Goal: Information Seeking & Learning: Learn about a topic

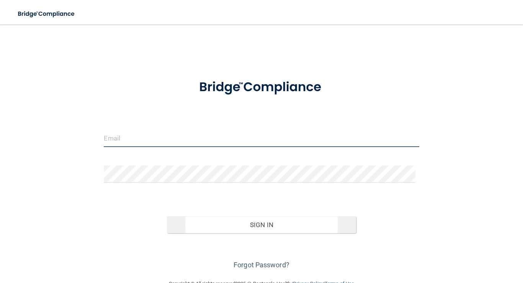
type input "[EMAIL_ADDRESS][DOMAIN_NAME]"
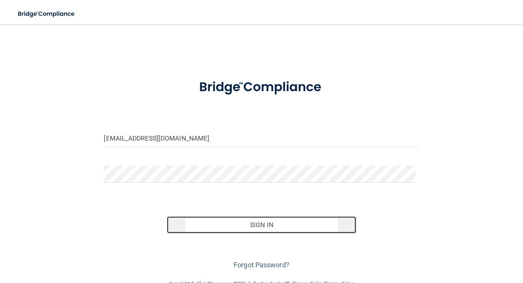
click at [276, 218] on button "Sign In" at bounding box center [261, 224] width 189 height 17
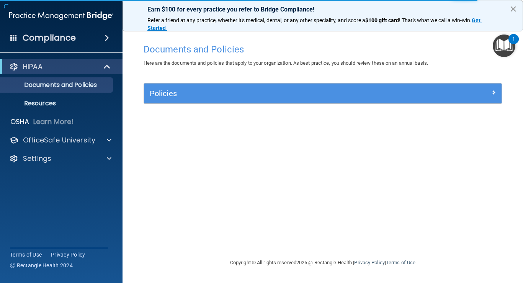
click at [515, 9] on button "×" at bounding box center [512, 9] width 7 height 12
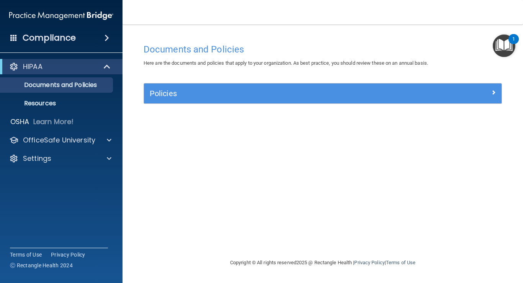
click at [113, 55] on div "Compliance HIPAA Documents and Policies Report an Incident Business Associates …" at bounding box center [61, 141] width 122 height 283
click at [108, 62] on span at bounding box center [107, 66] width 7 height 9
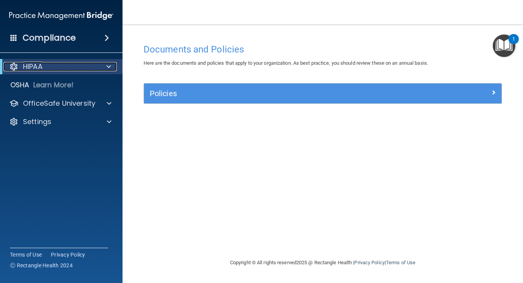
click at [105, 64] on div at bounding box center [107, 66] width 19 height 9
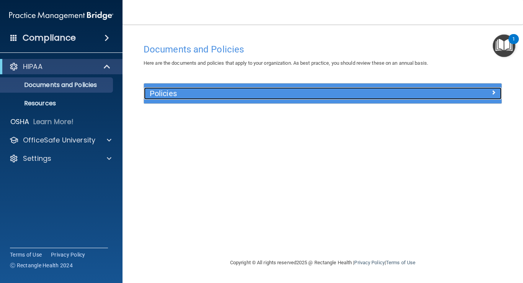
click at [189, 94] on h5 "Policies" at bounding box center [278, 93] width 257 height 8
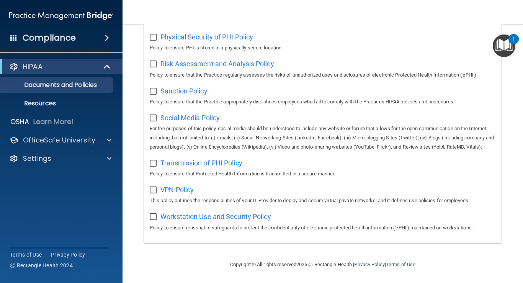
scroll to position [197, 0]
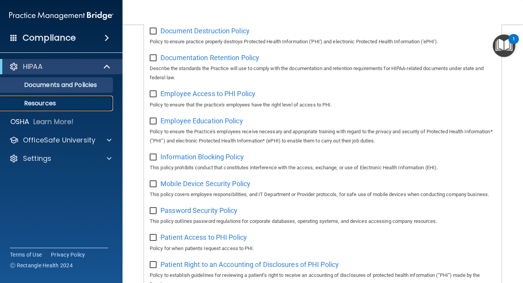
click at [44, 101] on p "Resources" at bounding box center [57, 104] width 104 height 8
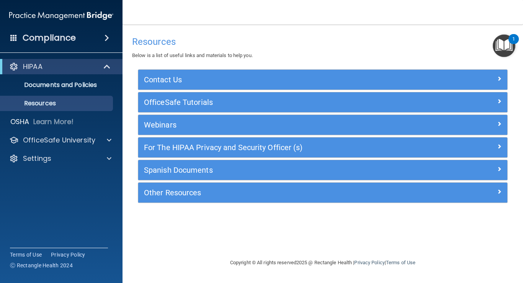
click at [84, 37] on div "Compliance" at bounding box center [61, 37] width 122 height 17
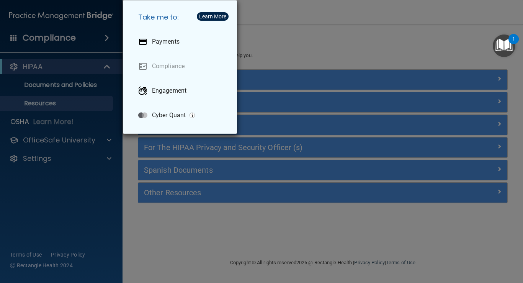
click at [62, 122] on div "Take me to: Payments Compliance Engagement Cyber Quant" at bounding box center [261, 141] width 523 height 283
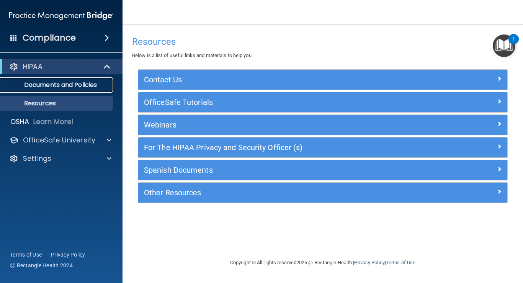
click at [70, 87] on p "Documents and Policies" at bounding box center [57, 85] width 104 height 8
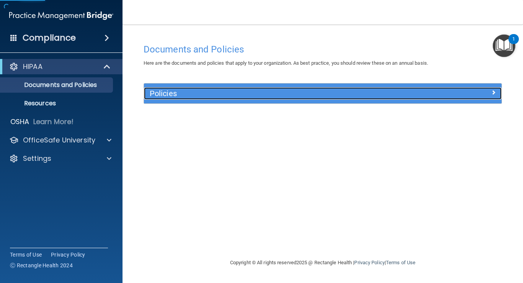
click at [209, 94] on h5 "Policies" at bounding box center [278, 93] width 257 height 8
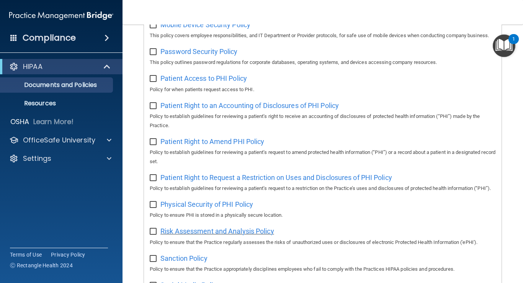
scroll to position [479, 0]
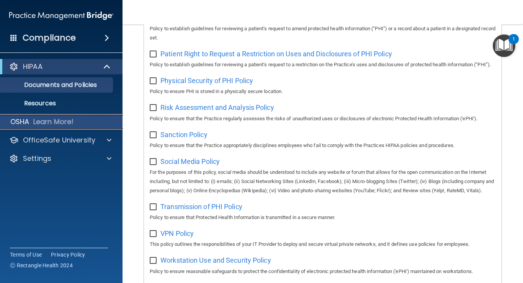
click at [63, 121] on p "Learn More!" at bounding box center [53, 121] width 41 height 9
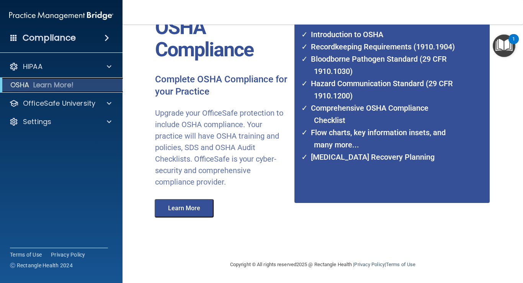
scroll to position [73, 0]
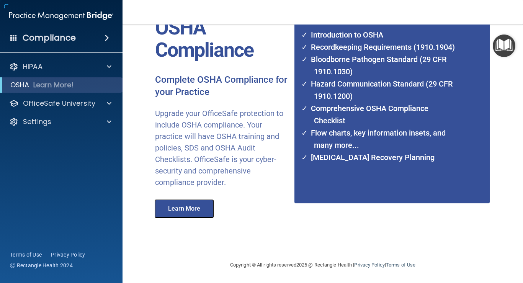
click at [74, 134] on div "HIPAA Documents and Policies Report an Incident Business Associates Emergency P…" at bounding box center [61, 96] width 123 height 80
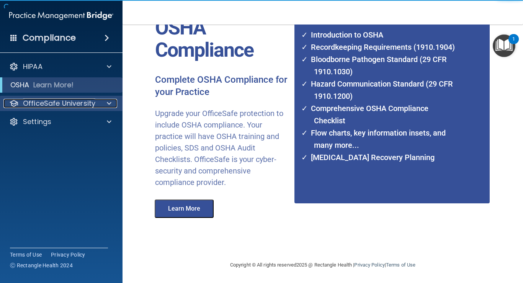
click at [96, 103] on div "OfficeSafe University" at bounding box center [50, 103] width 95 height 9
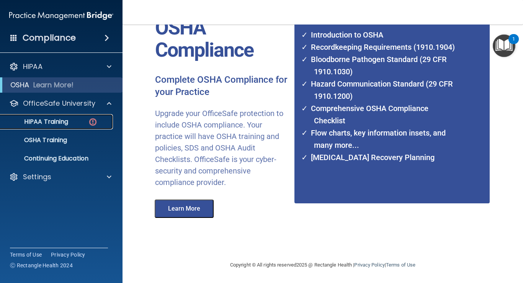
click at [52, 122] on p "HIPAA Training" at bounding box center [36, 122] width 63 height 8
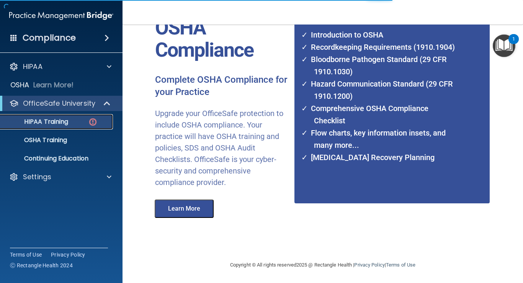
scroll to position [321, 0]
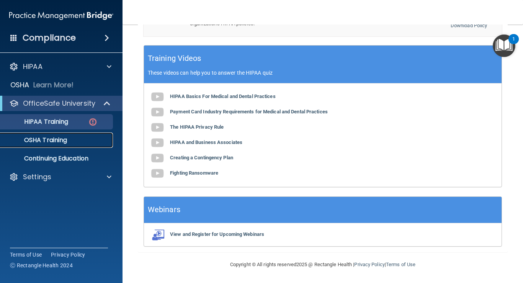
click at [50, 139] on p "OSHA Training" at bounding box center [36, 140] width 62 height 8
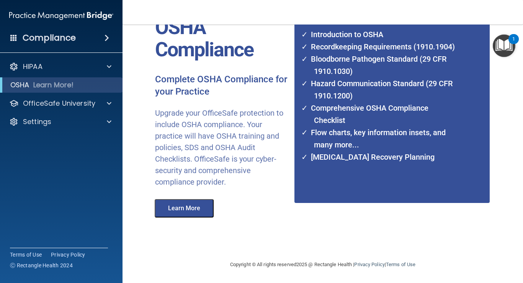
scroll to position [73, 0]
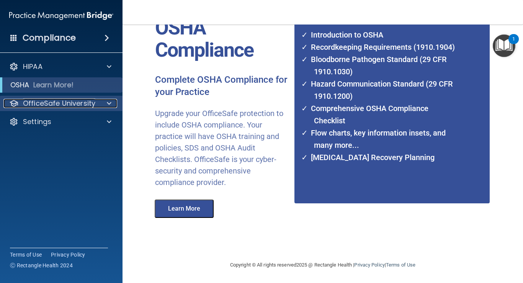
click at [71, 105] on p "OfficeSafe University" at bounding box center [59, 103] width 72 height 9
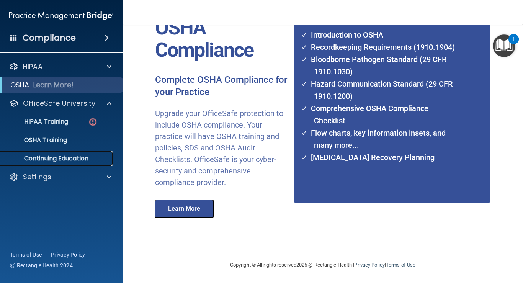
click at [58, 156] on p "Continuing Education" at bounding box center [57, 159] width 104 height 8
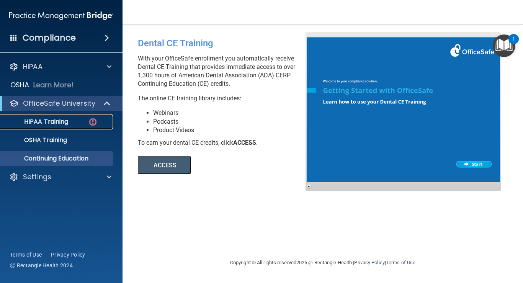
click at [60, 123] on p "HIPAA Training" at bounding box center [36, 122] width 63 height 8
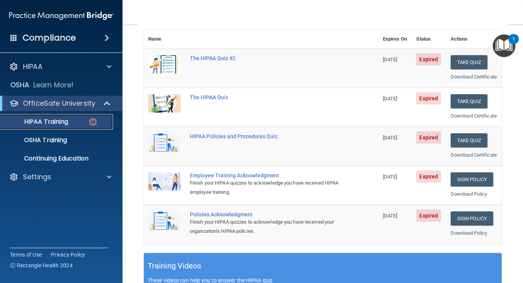
scroll to position [86, 0]
